Goal: Information Seeking & Learning: Learn about a topic

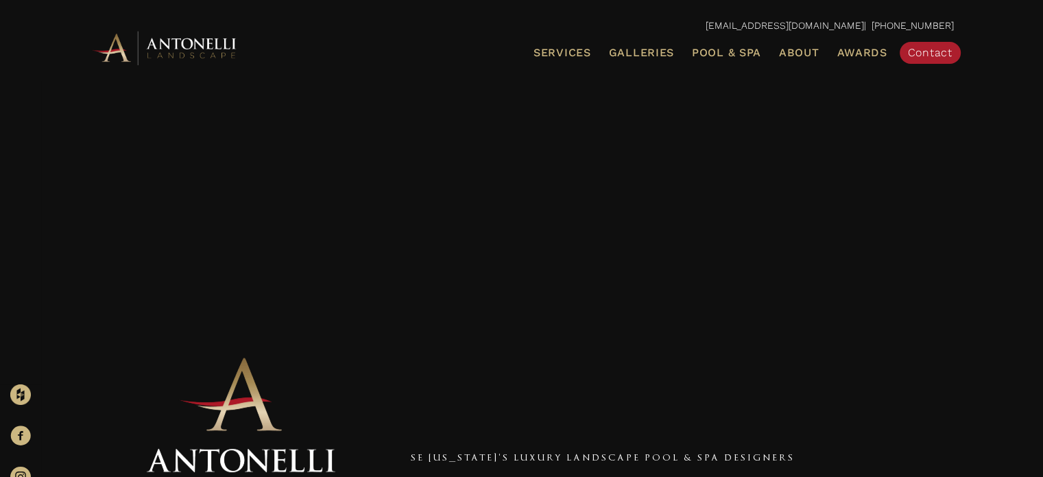
scroll to position [612, 0]
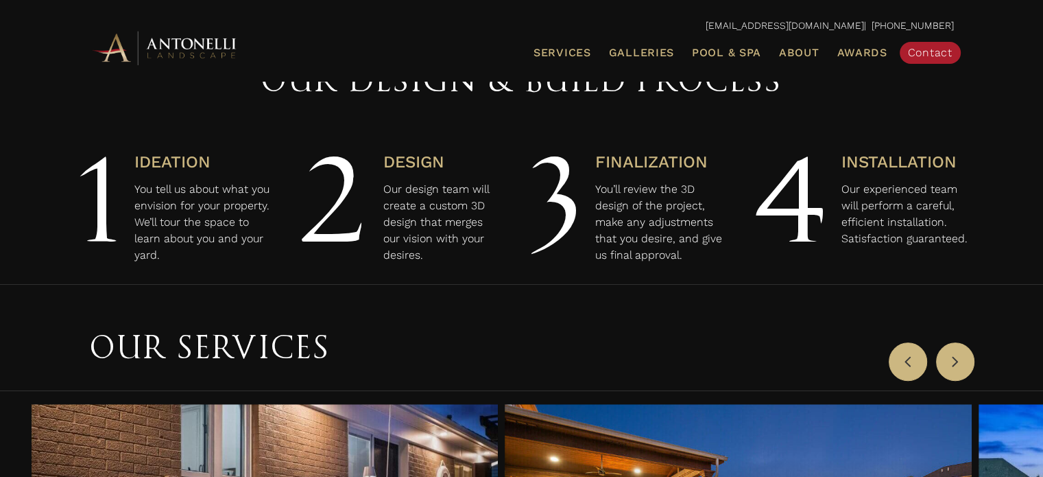
click at [945, 242] on p "Our experienced team will perform a careful, efficient installation. Satisfacti…" at bounding box center [904, 214] width 126 height 66
drag, startPoint x: 972, startPoint y: 239, endPoint x: 836, endPoint y: 246, distance: 136.6
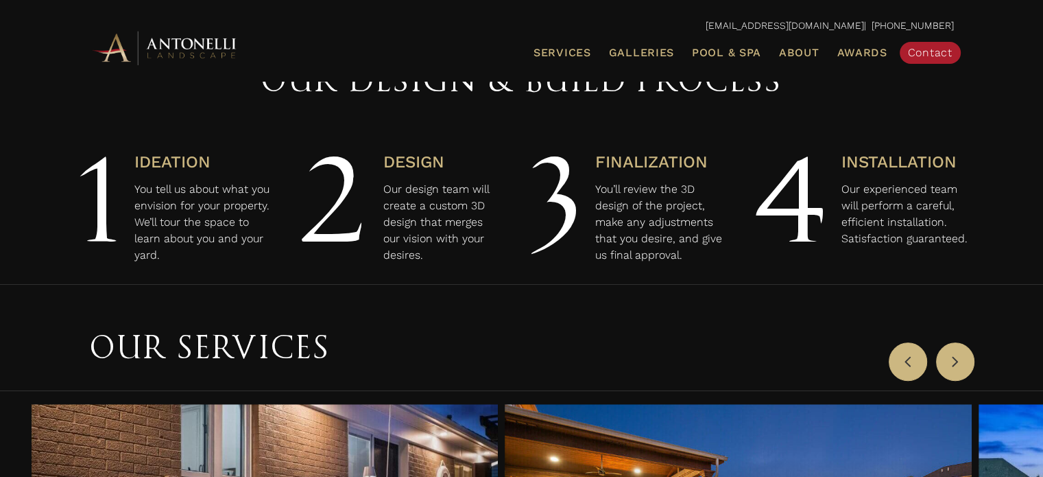
click at [836, 246] on div "Our Design & Build Process 1 Ideation You tell us about what you envision for y…" at bounding box center [521, 157] width 1043 height 252
click at [836, 246] on div "4" at bounding box center [798, 207] width 93 height 126
drag, startPoint x: 910, startPoint y: 230, endPoint x: 919, endPoint y: 238, distance: 11.7
click at [919, 238] on p "Our experienced team will perform a careful, efficient installation. Satisfacti…" at bounding box center [904, 214] width 126 height 66
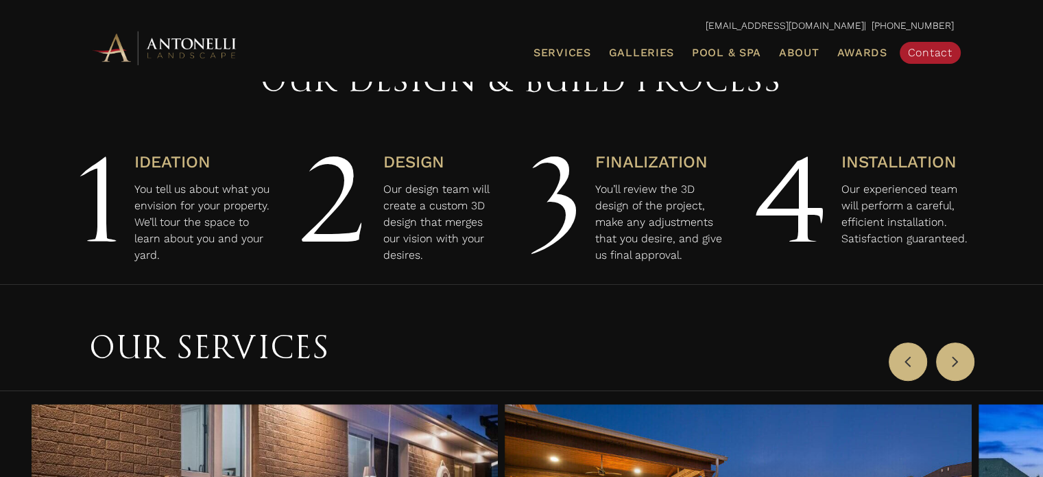
click at [919, 238] on p "Our experienced team will perform a careful, efficient installation. Satisfacti…" at bounding box center [904, 214] width 126 height 66
